Goal: Communication & Community: Answer question/provide support

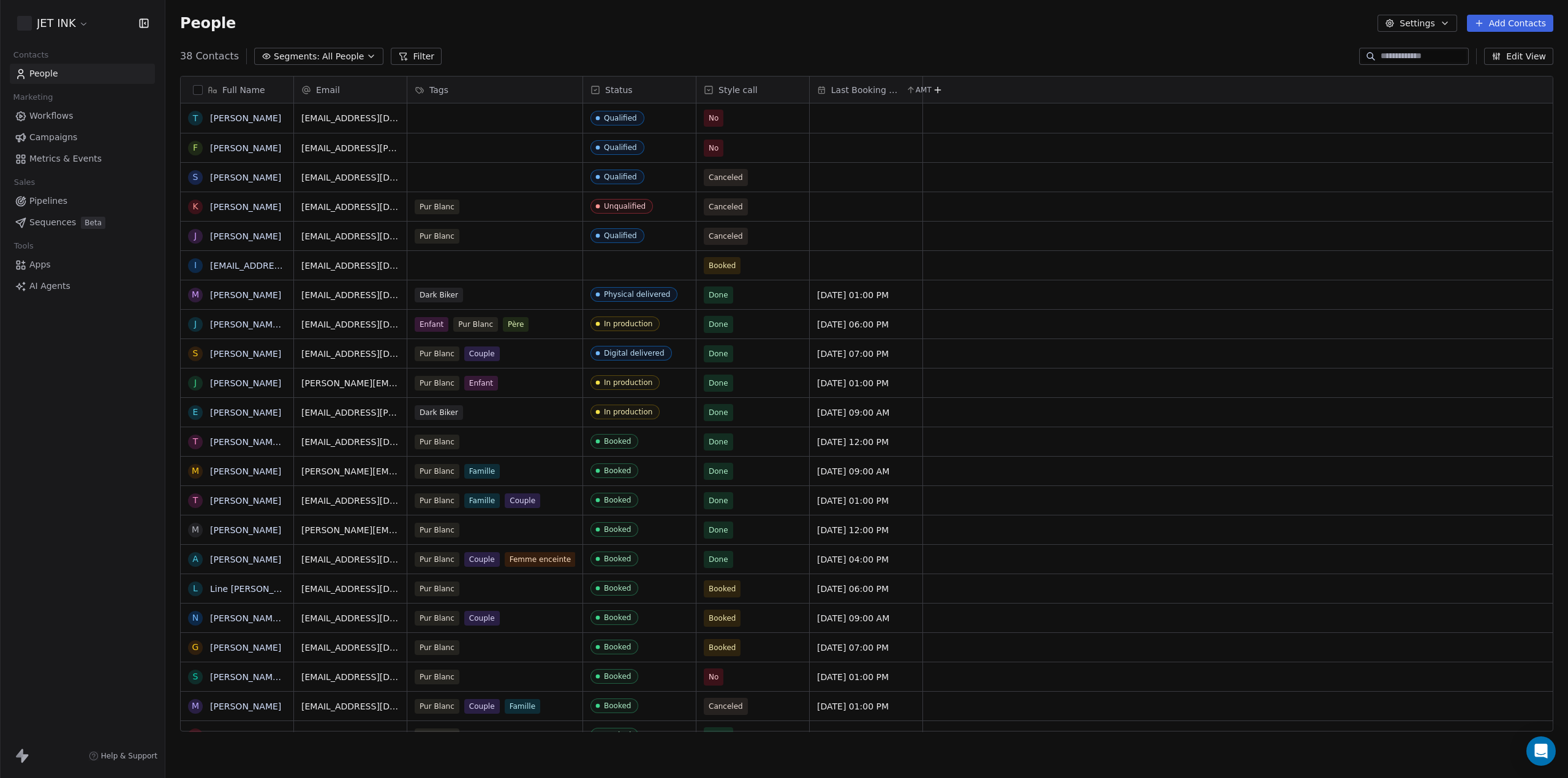
scroll to position [675, 1393]
click at [245, 261] on link "[EMAIL_ADDRESS][DOMAIN_NAME]" at bounding box center [285, 266] width 150 height 10
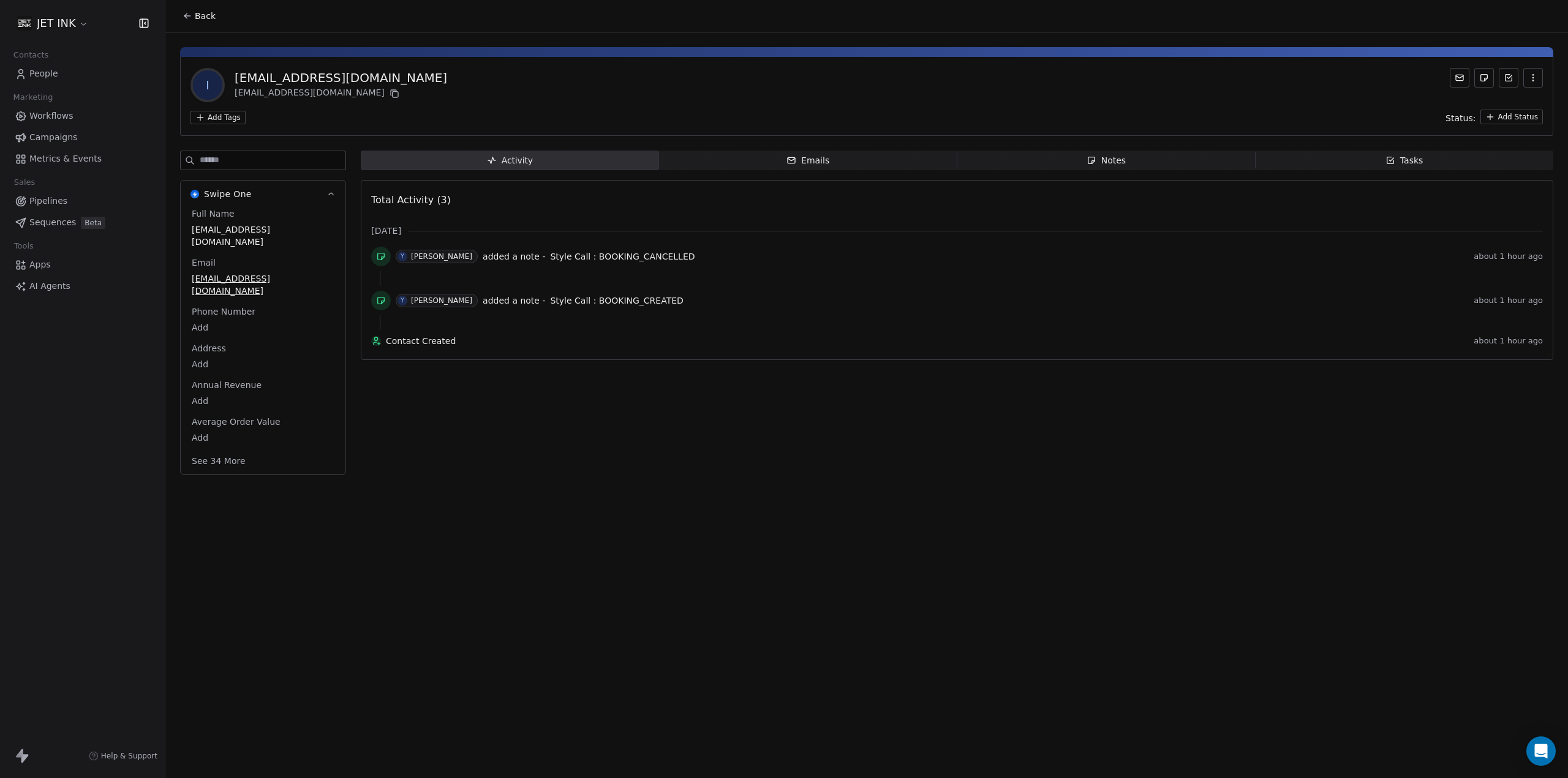
click at [851, 166] on span "Emails Emails" at bounding box center [808, 161] width 298 height 20
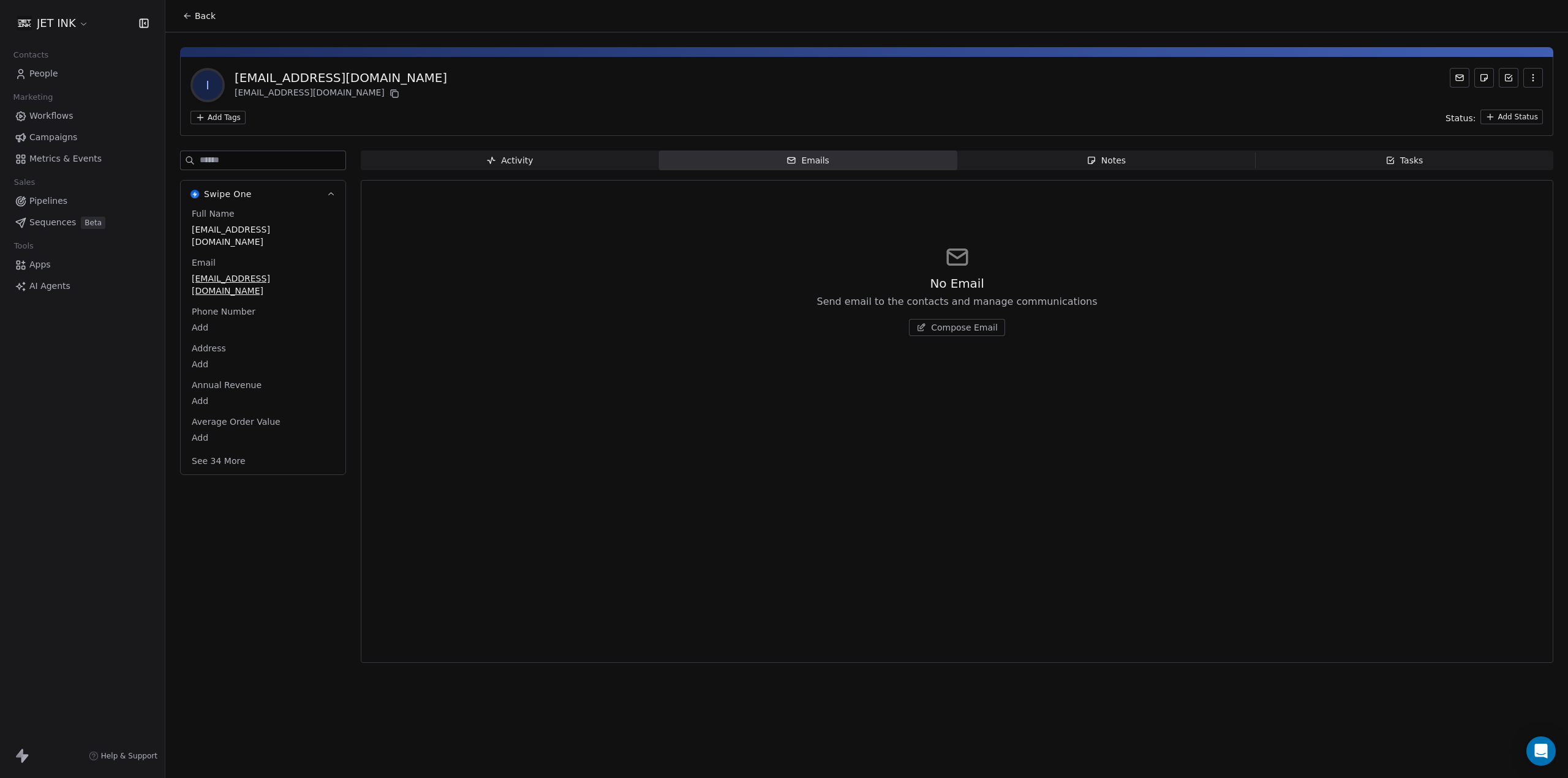
click at [971, 329] on span "Compose Email" at bounding box center [964, 327] width 67 height 12
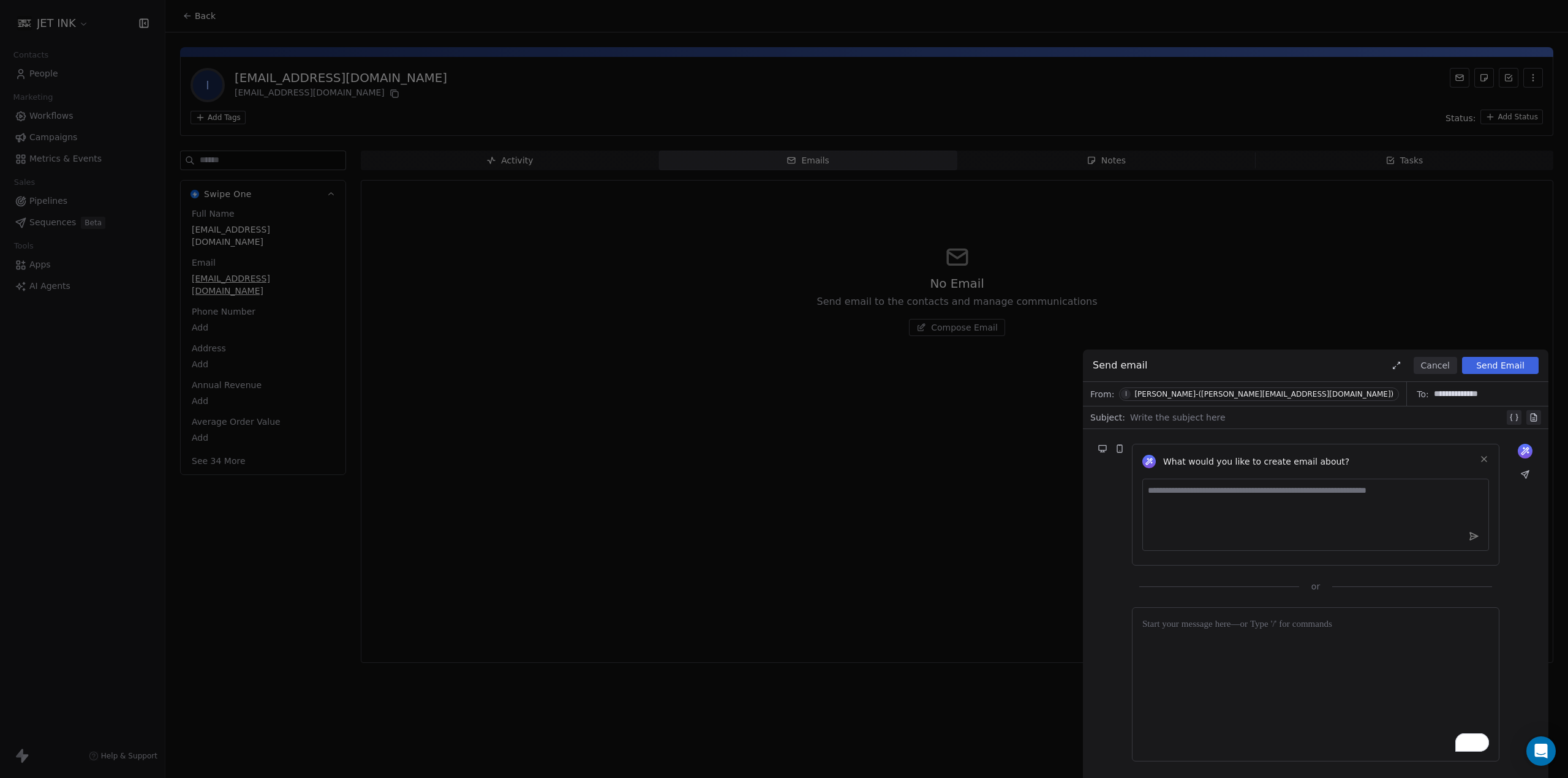
click at [1209, 414] on div at bounding box center [1316, 417] width 374 height 15
click at [1199, 495] on textarea at bounding box center [1316, 515] width 347 height 73
type textarea "**********"
click at [1502, 366] on button "Send Email" at bounding box center [1500, 366] width 77 height 17
click at [1307, 361] on div "Send email Cancel Saving... Saving..." at bounding box center [1315, 366] width 465 height 32
